Goal: Find specific page/section: Find specific page/section

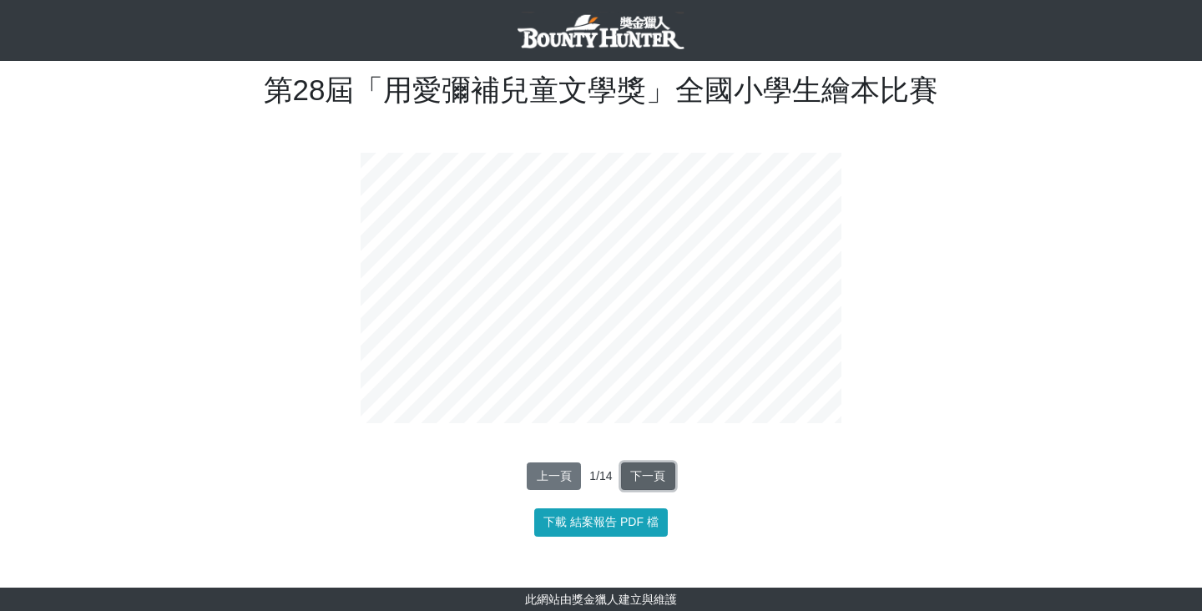
click at [634, 480] on button "下一頁" at bounding box center [648, 476] width 54 height 28
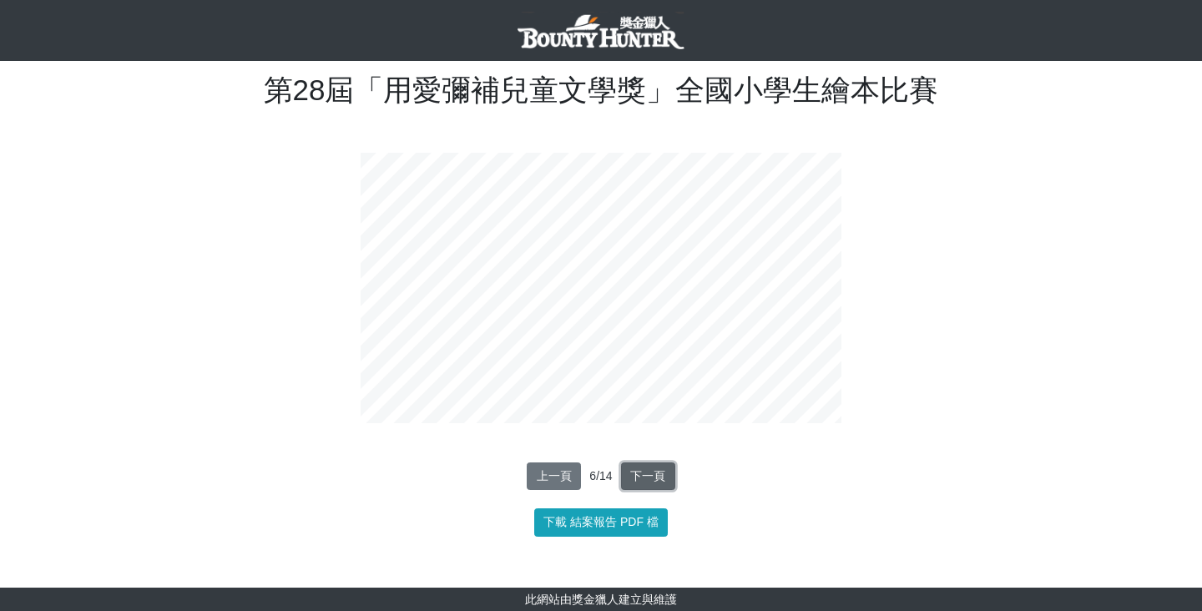
click at [634, 480] on button "下一頁" at bounding box center [648, 476] width 54 height 28
click at [563, 476] on button "上一頁" at bounding box center [554, 476] width 54 height 28
click at [645, 480] on button "下一頁" at bounding box center [648, 476] width 54 height 28
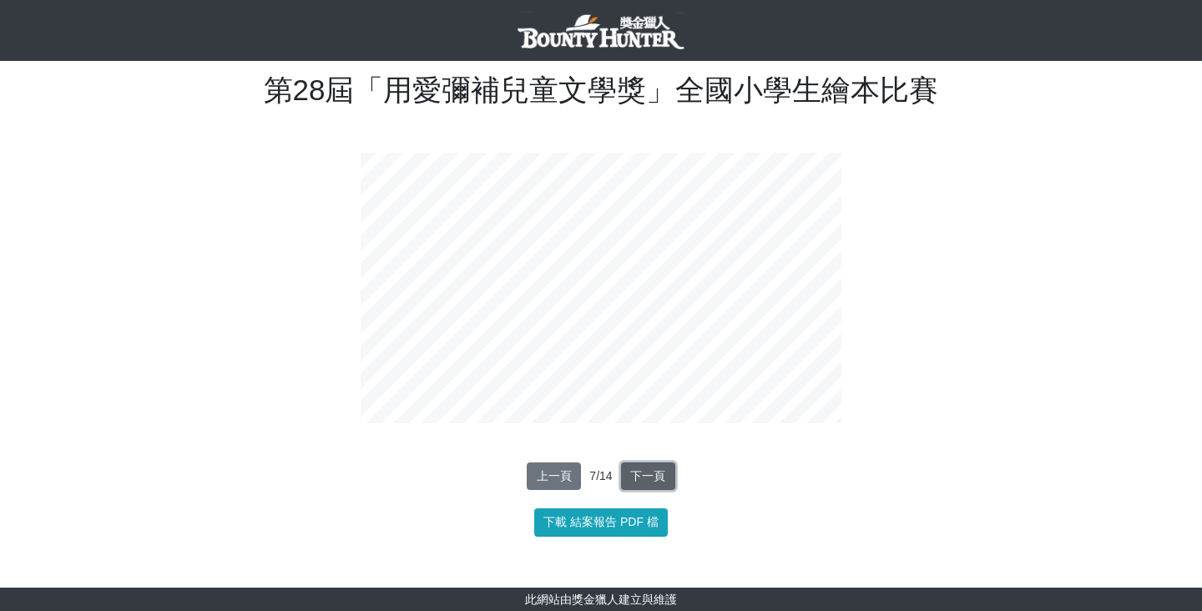
click at [645, 480] on button "下一頁" at bounding box center [648, 476] width 54 height 28
click at [645, 480] on button "下一頁" at bounding box center [651, 476] width 54 height 28
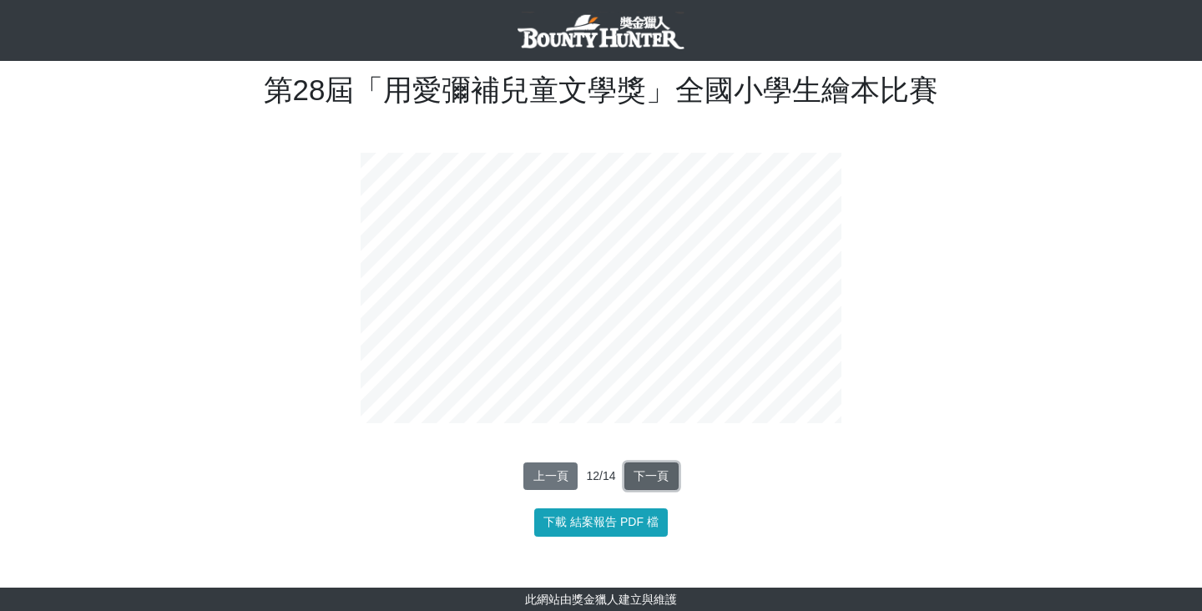
click at [645, 480] on button "下一頁" at bounding box center [651, 476] width 54 height 28
